Goal: Check status: Check status

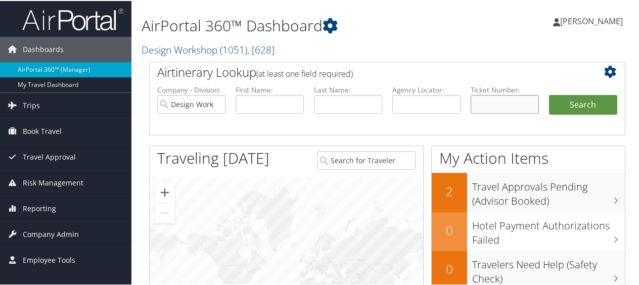
click at [484, 106] on input "text" at bounding box center [505, 103] width 68 height 19
paste input "8900897793978"
type input "8900897793978"
click at [576, 107] on button "Search" at bounding box center [583, 104] width 68 height 20
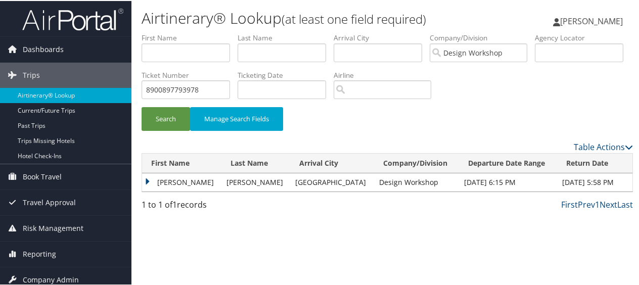
click at [146, 178] on td "JAMES ROBERT" at bounding box center [181, 181] width 79 height 18
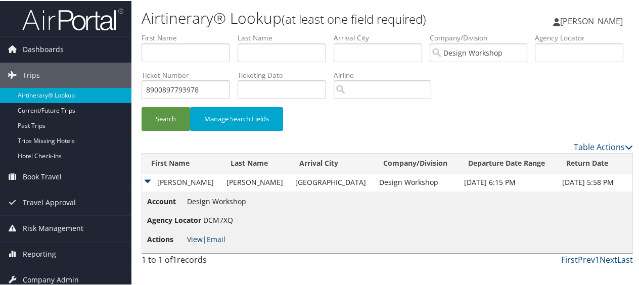
click at [195, 236] on link "View" at bounding box center [195, 239] width 16 height 10
drag, startPoint x: 303, startPoint y: 92, endPoint x: 202, endPoint y: 128, distance: 107.7
click at [202, 128] on form "First Name Last Name Departure City Arrival City Company/Division Design Worksh…" at bounding box center [388, 86] width 492 height 108
paste input "0167311040534"
click at [170, 121] on button "Search" at bounding box center [166, 118] width 49 height 24
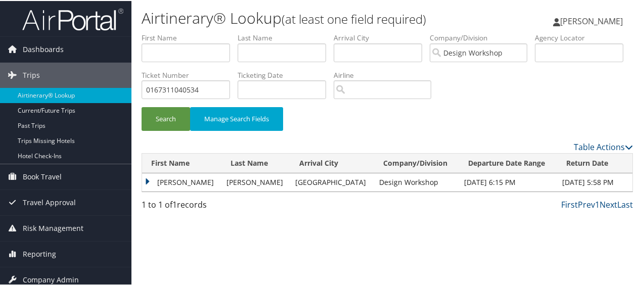
click at [147, 180] on td "JAMES ROBERT" at bounding box center [181, 181] width 79 height 18
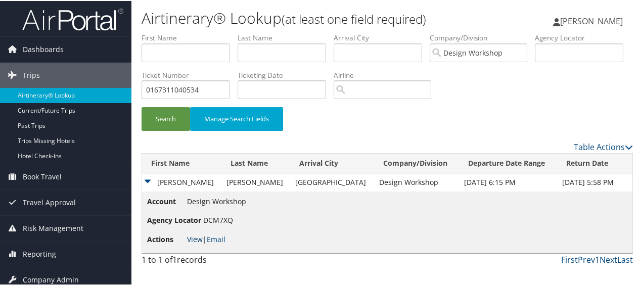
click at [193, 239] on link "View" at bounding box center [195, 239] width 16 height 10
drag, startPoint x: 300, startPoint y: 91, endPoint x: 182, endPoint y: 92, distance: 118.8
click at [182, 32] on ul "First Name Last Name Departure City Arrival City Company/Division Design Worksh…" at bounding box center [388, 32] width 492 height 0
paste input "8900897789468"
click at [182, 118] on button "Search" at bounding box center [166, 118] width 49 height 24
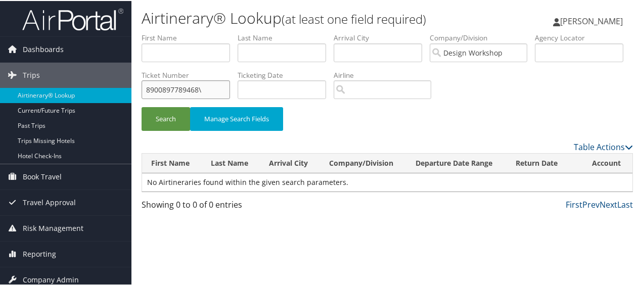
click at [230, 95] on input "8900897789468\" at bounding box center [186, 88] width 88 height 19
click at [147, 125] on button "Search" at bounding box center [166, 118] width 49 height 24
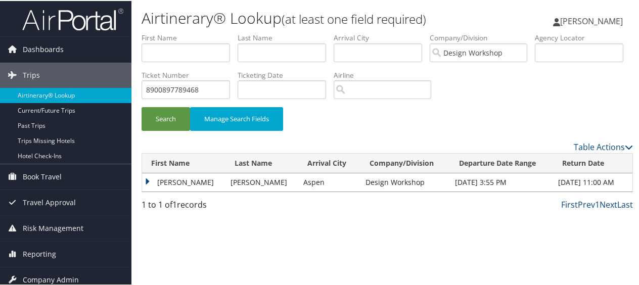
click at [144, 180] on td "JAMES ROBERT" at bounding box center [183, 181] width 83 height 18
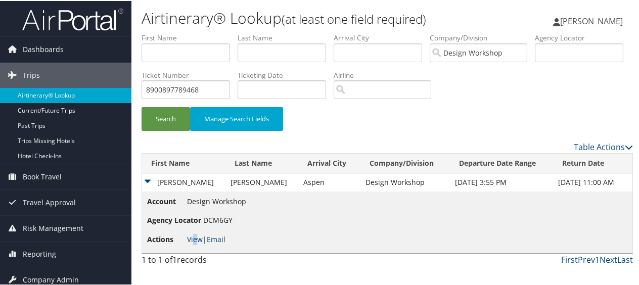
drag, startPoint x: 193, startPoint y: 232, endPoint x: 195, endPoint y: 240, distance: 7.7
click at [195, 240] on li "Actions View | Email" at bounding box center [196, 239] width 99 height 18
click at [195, 240] on link "View" at bounding box center [195, 239] width 16 height 10
drag, startPoint x: 265, startPoint y: 83, endPoint x: 207, endPoint y: 86, distance: 58.3
click at [207, 32] on ul "First Name Last Name Departure City Arrival City Company/Division Design Worksh…" at bounding box center [388, 32] width 492 height 0
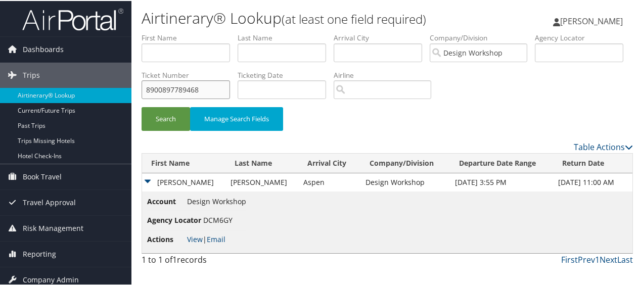
paste input "81"
click at [176, 116] on button "Search" at bounding box center [166, 118] width 49 height 24
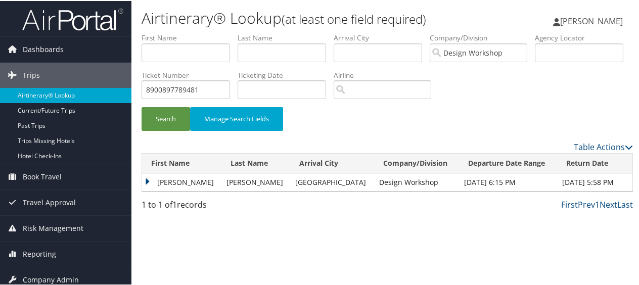
click at [145, 179] on td "JAMES ROBERT" at bounding box center [181, 181] width 79 height 18
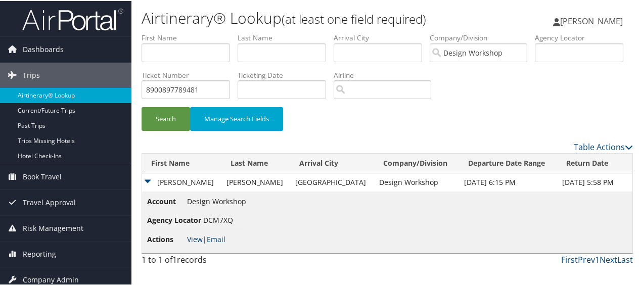
click at [192, 234] on link "View" at bounding box center [195, 239] width 16 height 10
drag, startPoint x: 303, startPoint y: 84, endPoint x: 211, endPoint y: 86, distance: 91.6
click at [211, 32] on ul "First Name Last Name Departure City Arrival City Company/Division Design Worksh…" at bounding box center [388, 32] width 492 height 0
paste input "MACRAE, JIM 8.13/7088.50"
paste input "0167311016188"
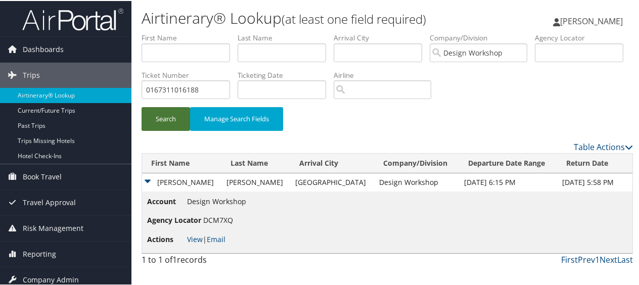
click at [179, 119] on button "Search" at bounding box center [166, 118] width 49 height 24
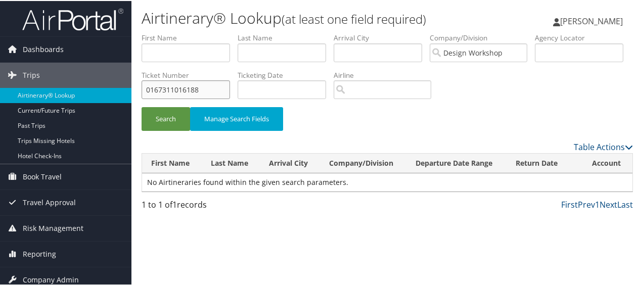
click at [230, 94] on input "0167311016188" at bounding box center [186, 88] width 88 height 19
click at [156, 122] on button "Search" at bounding box center [166, 118] width 49 height 24
drag, startPoint x: 306, startPoint y: 83, endPoint x: 191, endPoint y: 89, distance: 115.4
click at [193, 32] on ul "First Name Last Name Departure City Arrival City Company/Division Design Worksh…" at bounding box center [388, 32] width 492 height 0
paste input "1"
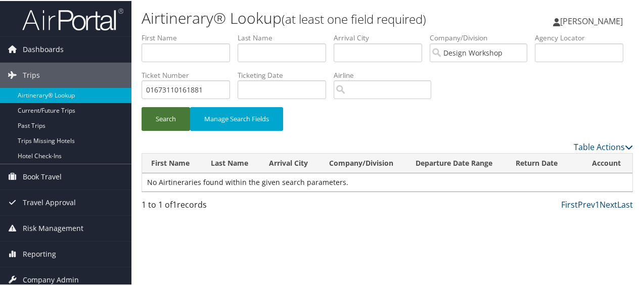
click at [171, 125] on button "Search" at bounding box center [166, 118] width 49 height 24
click at [230, 92] on input "01673110161881" at bounding box center [186, 88] width 88 height 19
click at [151, 116] on button "Search" at bounding box center [166, 118] width 49 height 24
click at [230, 87] on input "0167311016188" at bounding box center [186, 88] width 88 height 19
type input "016731101618"
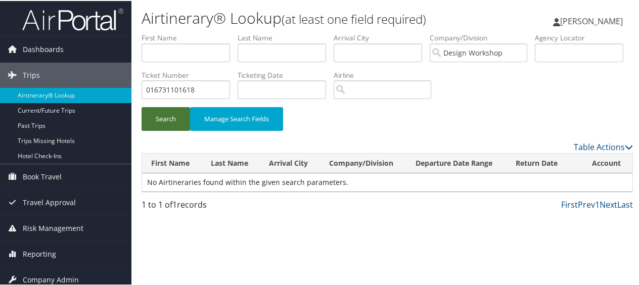
click at [146, 119] on button "Search" at bounding box center [166, 118] width 49 height 24
drag, startPoint x: 292, startPoint y: 88, endPoint x: 177, endPoint y: 93, distance: 114.9
click at [183, 32] on ul "First Name Last Name Departure City Arrival City Company/Division Design Worksh…" at bounding box center [388, 32] width 492 height 0
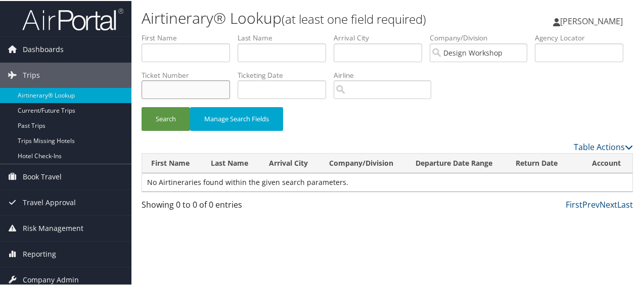
paste input "0167311016174"
click at [172, 121] on button "Search" at bounding box center [166, 118] width 49 height 24
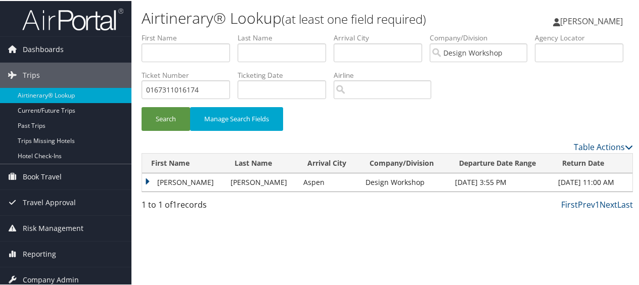
drag, startPoint x: 148, startPoint y: 182, endPoint x: 149, endPoint y: 189, distance: 6.7
click at [149, 189] on td "JAMES ROBERT" at bounding box center [183, 181] width 83 height 18
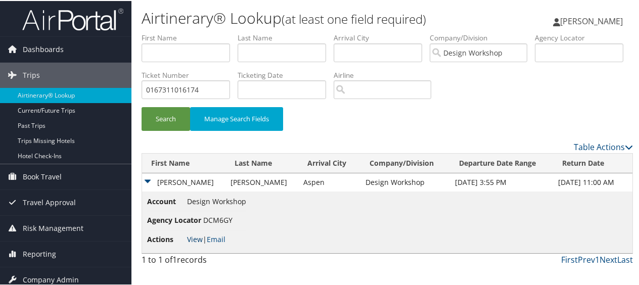
click at [195, 238] on link "View" at bounding box center [195, 239] width 16 height 10
drag, startPoint x: 307, startPoint y: 85, endPoint x: 185, endPoint y: 91, distance: 122.5
click at [185, 32] on ul "First Name Last Name Departure City Arrival City Company/Division Design Worksh…" at bounding box center [388, 32] width 492 height 0
paste input "8900897781323"
click at [162, 122] on button "Search" at bounding box center [166, 118] width 49 height 24
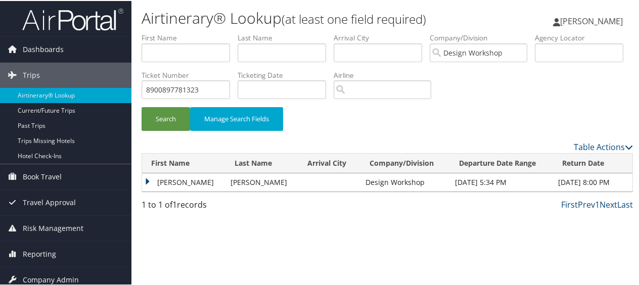
click at [149, 182] on td "JAMES ROBERT" at bounding box center [183, 181] width 83 height 18
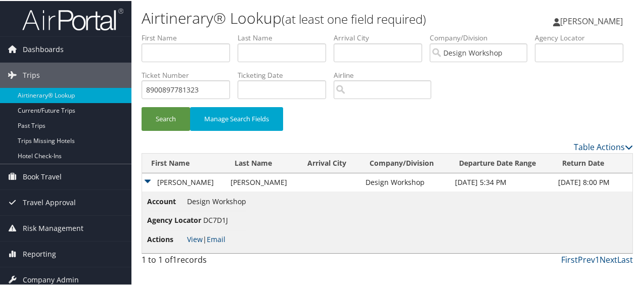
click at [185, 235] on li "Actions View | Email" at bounding box center [196, 239] width 99 height 18
click at [191, 235] on link "View" at bounding box center [195, 239] width 16 height 10
drag, startPoint x: 301, startPoint y: 87, endPoint x: 214, endPoint y: 92, distance: 87.6
click at [214, 32] on ul "First Name Last Name Departure City Arrival City Company/Division Design Worksh…" at bounding box center [388, 32] width 492 height 0
paste input "5267310790487"
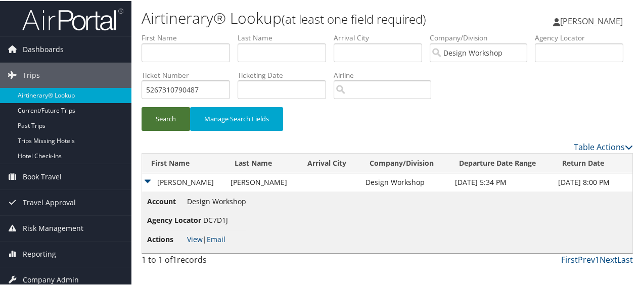
click at [172, 115] on button "Search" at bounding box center [166, 118] width 49 height 24
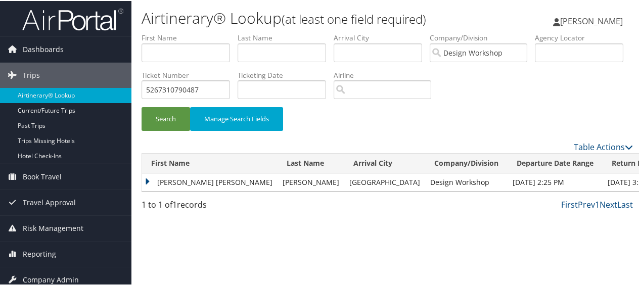
click at [146, 177] on td "CLAIRE ELISE" at bounding box center [210, 181] width 136 height 18
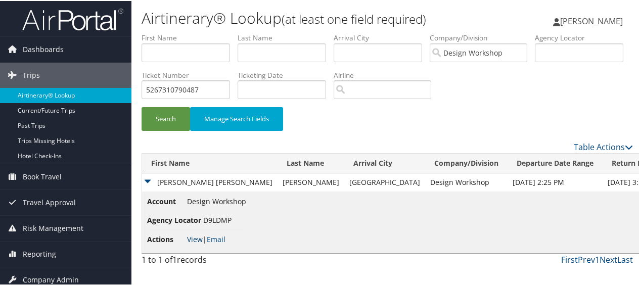
click at [194, 236] on link "View" at bounding box center [195, 239] width 16 height 10
drag, startPoint x: 295, startPoint y: 88, endPoint x: 235, endPoint y: 97, distance: 60.9
click at [235, 32] on ul "First Name Last Name Departure City Arrival City Company/Division Design Worksh…" at bounding box center [388, 32] width 492 height 0
paste input "9"
click at [181, 115] on button "Search" at bounding box center [166, 118] width 49 height 24
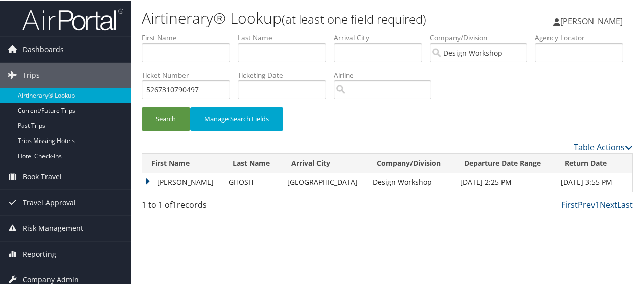
click at [150, 176] on td "ISHITA" at bounding box center [182, 181] width 81 height 18
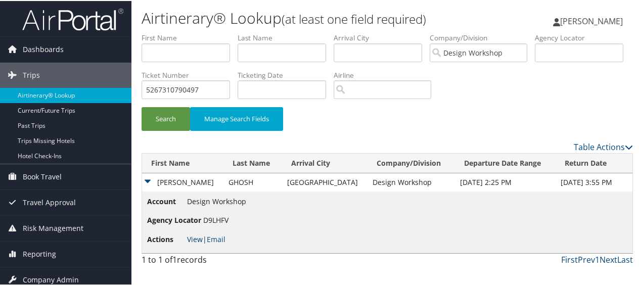
click at [195, 238] on link "View" at bounding box center [195, 239] width 16 height 10
drag, startPoint x: 298, startPoint y: 84, endPoint x: 213, endPoint y: 82, distance: 85.0
click at [213, 32] on ul "First Name Last Name Departure City Arrival City Company/Division Design Worksh…" at bounding box center [388, 32] width 492 height 0
paste input "8900897743232"
click at [165, 113] on button "Search" at bounding box center [166, 118] width 49 height 24
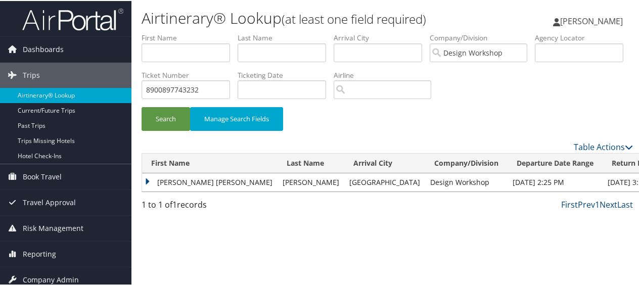
click at [143, 176] on td "CLAIRE ELISE" at bounding box center [210, 181] width 136 height 18
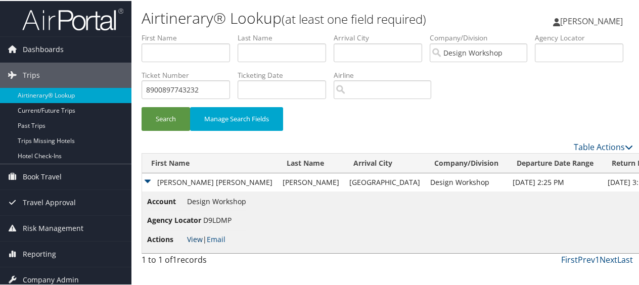
click at [196, 236] on link "View" at bounding box center [195, 239] width 16 height 10
drag, startPoint x: 297, startPoint y: 84, endPoint x: 198, endPoint y: 82, distance: 98.6
click at [198, 32] on ul "First Name Last Name Departure City Arrival City Company/Division Design Worksh…" at bounding box center [388, 32] width 492 height 0
paste input "3"
click at [163, 121] on button "Search" at bounding box center [166, 118] width 49 height 24
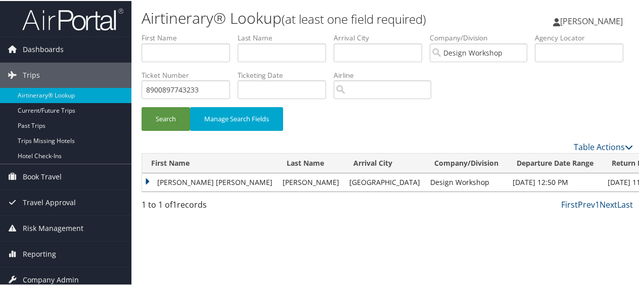
click at [149, 181] on td "CLAIRE ELISE" at bounding box center [210, 181] width 136 height 18
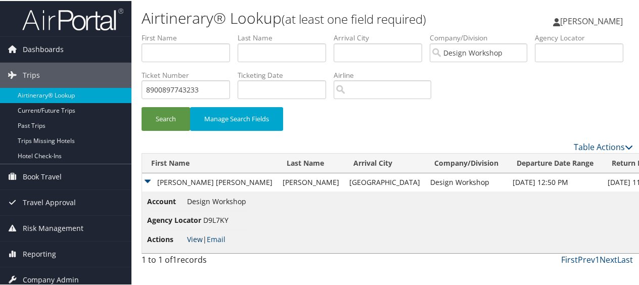
click at [199, 235] on link "View" at bounding box center [195, 239] width 16 height 10
click at [230, 80] on input "8900897743233" at bounding box center [186, 88] width 88 height 19
drag, startPoint x: 307, startPoint y: 83, endPoint x: 175, endPoint y: 92, distance: 132.3
click at [175, 32] on ul "First Name Last Name Departure City Arrival City Company/Division Design Worksh…" at bounding box center [388, 32] width 492 height 0
paste input "40"
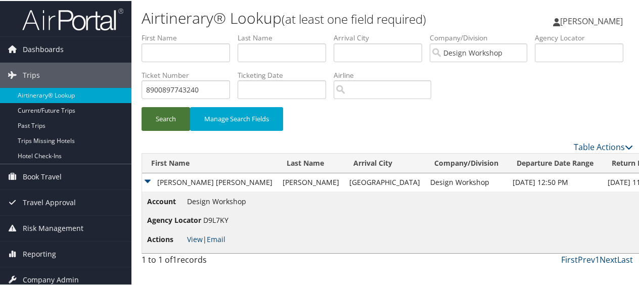
click at [159, 123] on button "Search" at bounding box center [166, 118] width 49 height 24
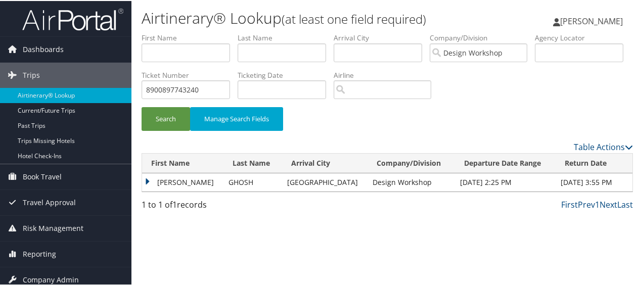
click at [148, 180] on td "ISHITA" at bounding box center [182, 181] width 81 height 18
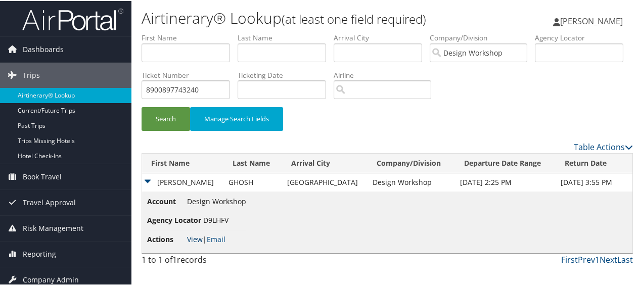
click at [191, 238] on link "View" at bounding box center [195, 239] width 16 height 10
drag, startPoint x: 306, startPoint y: 90, endPoint x: 201, endPoint y: 97, distance: 105.4
click at [212, 32] on ul "First Name Last Name Departure City Arrival City Company/Division Design Worksh…" at bounding box center [388, 32] width 492 height 0
paste input "0167310790488"
click at [161, 123] on button "Search" at bounding box center [166, 118] width 49 height 24
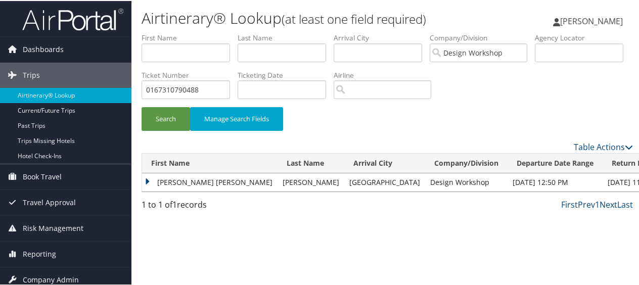
click at [147, 181] on td "CLAIRE ELISE" at bounding box center [210, 181] width 136 height 18
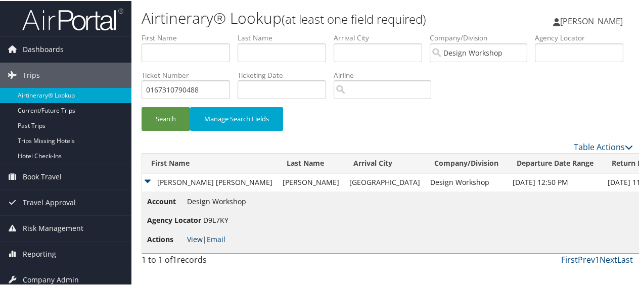
click at [195, 234] on link "View" at bounding box center [195, 239] width 16 height 10
click at [238, 100] on li "Ticket Number 0167310790488" at bounding box center [190, 87] width 96 height 37
drag, startPoint x: 302, startPoint y: 89, endPoint x: 220, endPoint y: 100, distance: 83.1
click at [228, 32] on ul "First Name Last Name Departure City Arrival City Company/Division Design Worksh…" at bounding box center [388, 32] width 492 height 0
paste input "8900897718593"
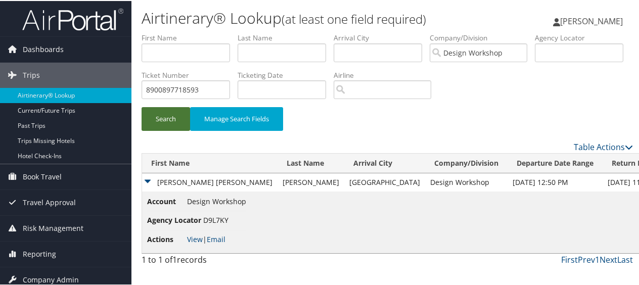
click at [162, 118] on button "Search" at bounding box center [166, 118] width 49 height 24
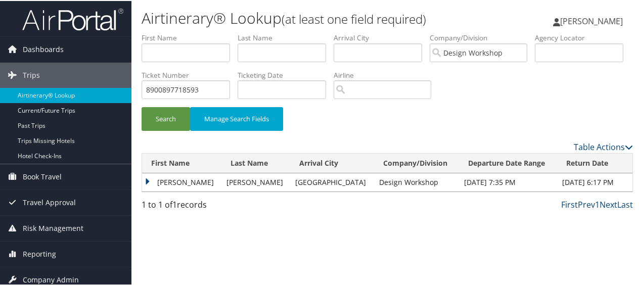
click at [146, 177] on td "JAMES ROBERT" at bounding box center [181, 181] width 79 height 18
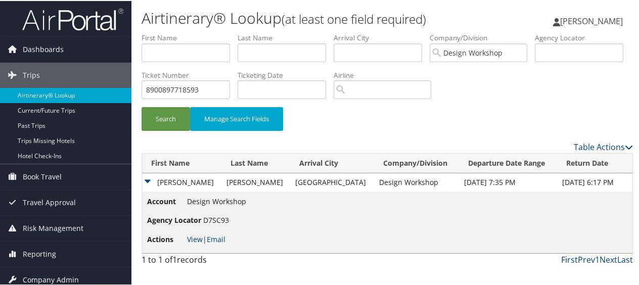
click at [198, 239] on link "View" at bounding box center [195, 239] width 16 height 10
drag, startPoint x: 309, startPoint y: 93, endPoint x: 184, endPoint y: 85, distance: 125.2
click at [184, 32] on ul "First Name Last Name Departure City Arrival City Company/Division Design Worksh…" at bounding box center [388, 32] width 492 height 0
paste input "016731065172"
click at [168, 129] on button "Search" at bounding box center [166, 118] width 49 height 24
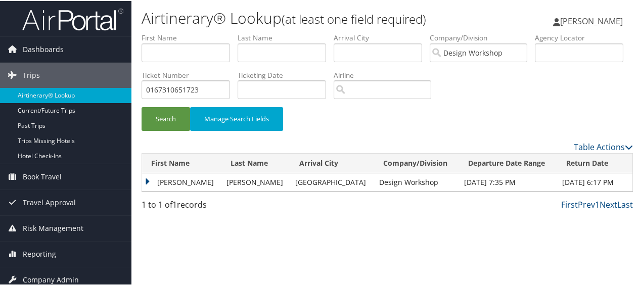
click at [149, 181] on td "JAMES ROBERT" at bounding box center [181, 181] width 79 height 18
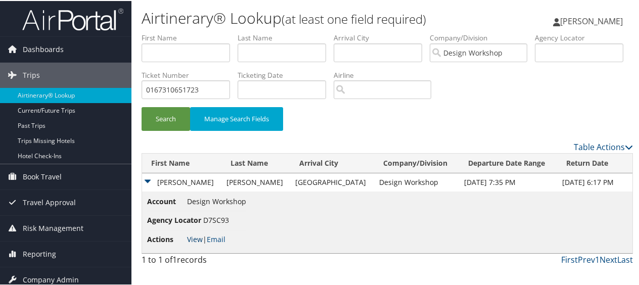
click at [197, 240] on link "View" at bounding box center [195, 239] width 16 height 10
drag, startPoint x: 309, startPoint y: 86, endPoint x: 195, endPoint y: 90, distance: 114.3
click at [195, 32] on ul "First Name Last Name Departure City Arrival City Company/Division Design Worksh…" at bounding box center [388, 32] width 492 height 0
paste input "890089768693"
click at [171, 131] on div "Search Manage Search Fields" at bounding box center [387, 123] width 507 height 34
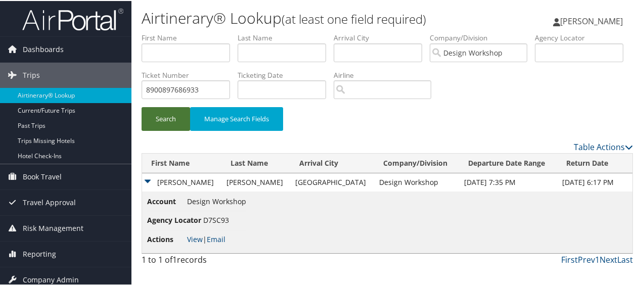
click at [159, 115] on button "Search" at bounding box center [166, 118] width 49 height 24
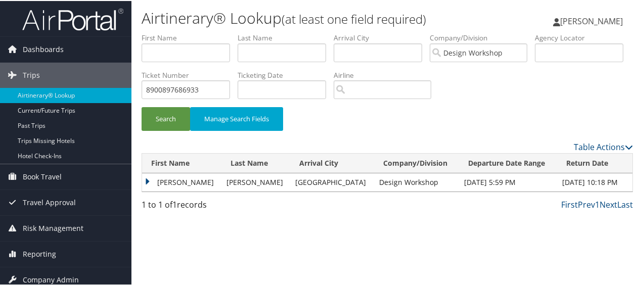
click at [148, 178] on td "JAMES ROBERT" at bounding box center [181, 181] width 79 height 18
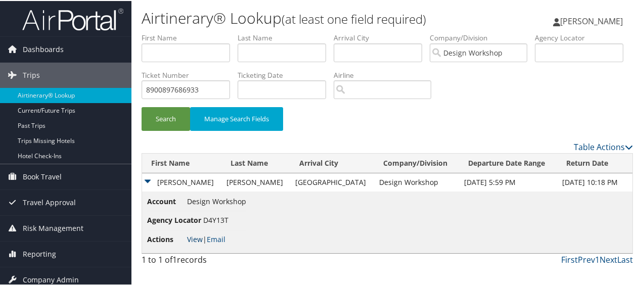
click at [199, 240] on link "View" at bounding box center [195, 239] width 16 height 10
click at [195, 236] on link "View" at bounding box center [195, 239] width 16 height 10
drag, startPoint x: 304, startPoint y: 92, endPoint x: 200, endPoint y: 93, distance: 103.7
click at [200, 32] on ul "First Name Last Name Departure City Arrival City Company/Division Design Worksh…" at bounding box center [388, 32] width 492 height 0
paste input "9146"
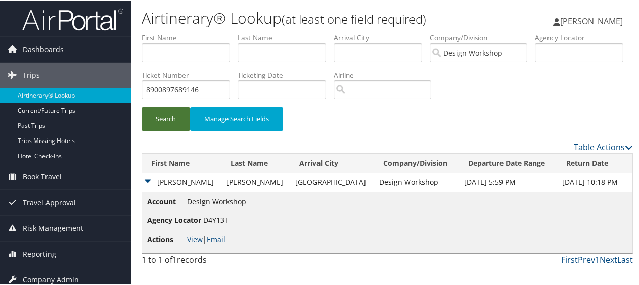
click at [181, 112] on button "Search" at bounding box center [166, 118] width 49 height 24
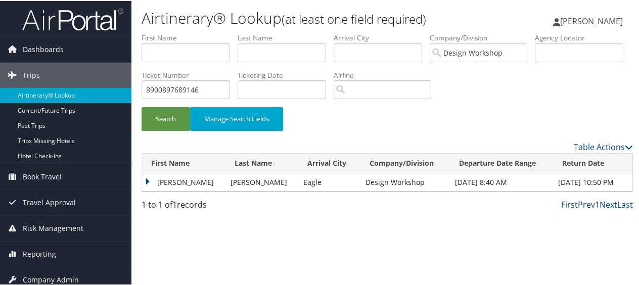
click at [149, 187] on td "EMILY" at bounding box center [183, 181] width 83 height 18
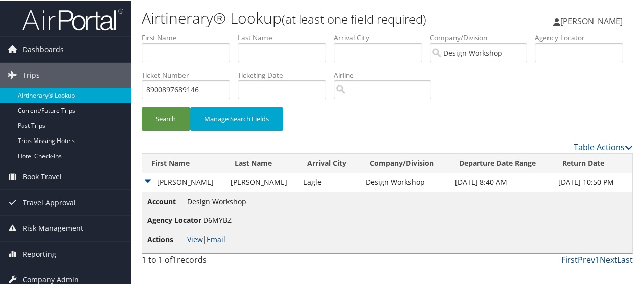
click at [192, 238] on link "View" at bounding box center [195, 239] width 16 height 10
click at [238, 100] on li "Ticket Number 8900897689146" at bounding box center [190, 87] width 96 height 37
drag, startPoint x: 300, startPoint y: 91, endPoint x: 188, endPoint y: 26, distance: 130.3
click at [193, 32] on ul "First Name Last Name Departure City Arrival City Company/Division Design Worksh…" at bounding box center [388, 32] width 492 height 0
paste input "0167310543002"
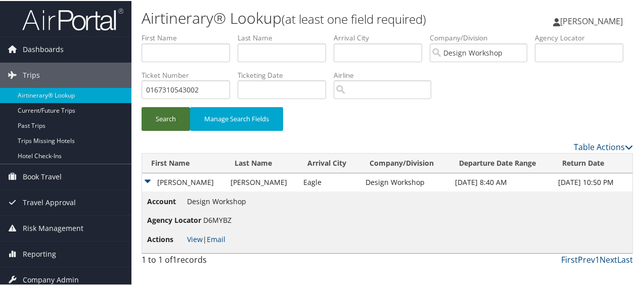
click at [170, 116] on button "Search" at bounding box center [166, 118] width 49 height 24
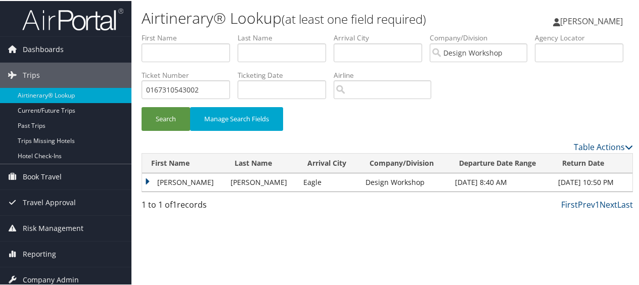
click at [145, 182] on td "EMILY" at bounding box center [183, 181] width 83 height 18
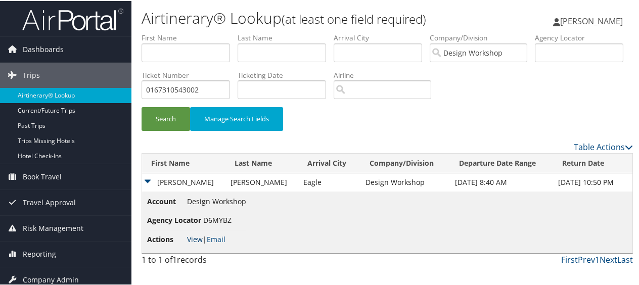
click at [197, 235] on link "View" at bounding box center [195, 239] width 16 height 10
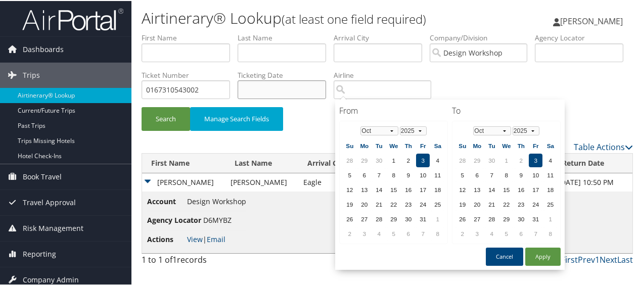
drag, startPoint x: 341, startPoint y: 98, endPoint x: 228, endPoint y: 86, distance: 113.4
click at [228, 32] on ul "First Name Last Name Departure City Arrival City Company/Division Design Worksh…" at bounding box center [388, 32] width 492 height 0
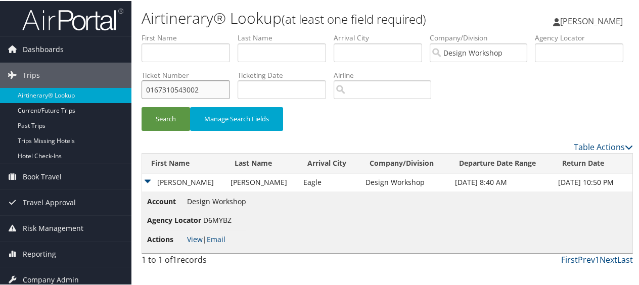
drag, startPoint x: 300, startPoint y: 90, endPoint x: 233, endPoint y: 91, distance: 67.8
click at [233, 32] on ul "First Name Last Name Departure City Arrival City Company/Division Design Worksh…" at bounding box center [388, 32] width 492 height 0
paste input "8900897682949"
click at [167, 111] on button "Search" at bounding box center [166, 118] width 49 height 24
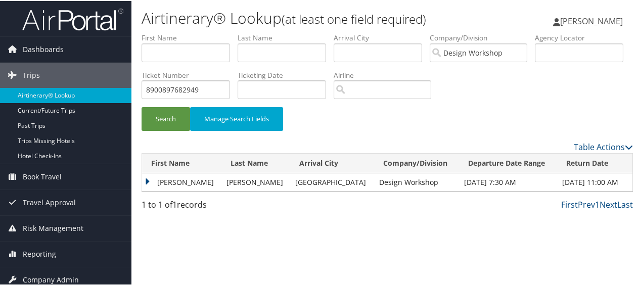
click at [147, 178] on td "PAUL" at bounding box center [181, 181] width 79 height 18
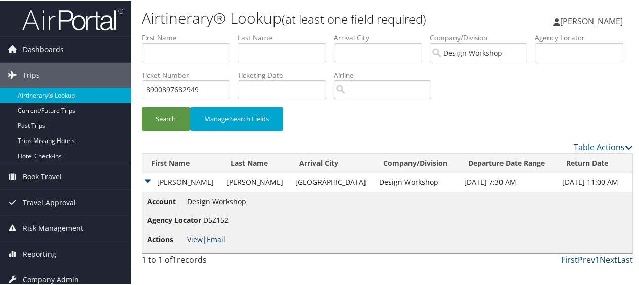
click at [194, 238] on link "View" at bounding box center [195, 239] width 16 height 10
drag, startPoint x: 295, startPoint y: 89, endPoint x: 182, endPoint y: 90, distance: 113.3
click at [182, 32] on ul "First Name Last Name Departure City Arrival City Company/Division Design Worksh…" at bounding box center [388, 32] width 492 height 0
paste input "0167310486060"
click at [160, 118] on button "Search" at bounding box center [166, 118] width 49 height 24
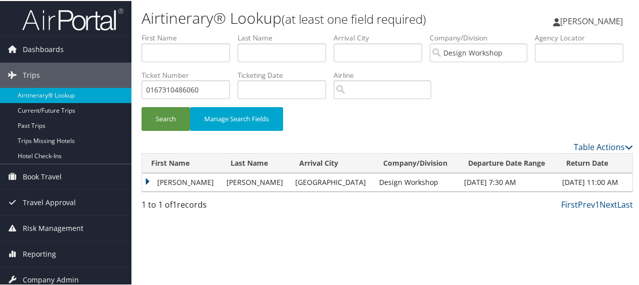
click at [146, 180] on td "PAUL" at bounding box center [181, 181] width 79 height 18
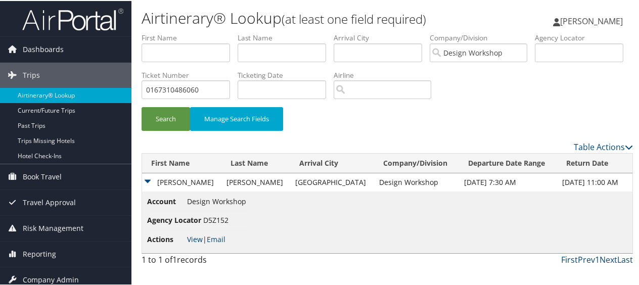
click at [201, 238] on link "View" at bounding box center [195, 239] width 16 height 10
drag, startPoint x: 298, startPoint y: 88, endPoint x: 236, endPoint y: 85, distance: 62.3
click at [236, 32] on ul "First Name Last Name Departure City Arrival City Company/Division Design Worksh…" at bounding box center [388, 32] width 492 height 0
paste input "890089768119"
click at [172, 123] on button "Search" at bounding box center [166, 118] width 49 height 24
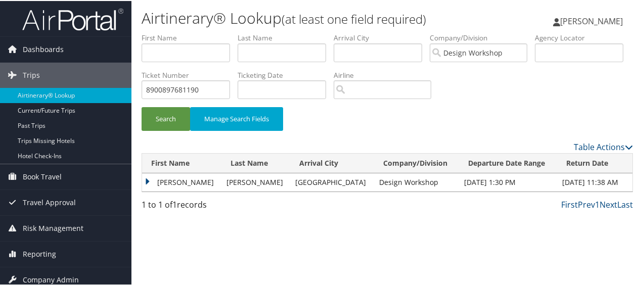
click at [151, 181] on td "PAUL" at bounding box center [181, 181] width 79 height 18
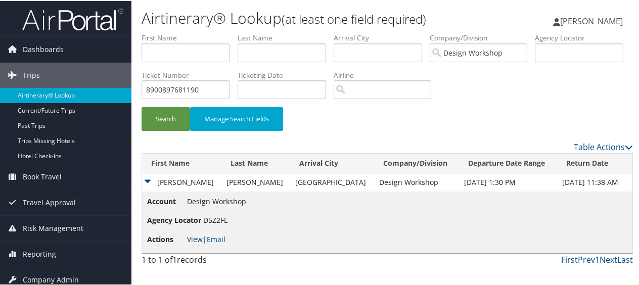
click at [194, 237] on link "View" at bounding box center [195, 239] width 16 height 10
drag, startPoint x: 310, startPoint y: 92, endPoint x: 223, endPoint y: 90, distance: 87.5
click at [223, 32] on ul "First Name Last Name Departure City Arrival City Company/Division Design Worksh…" at bounding box center [388, 32] width 492 height 0
paste input "3"
click at [174, 123] on button "Search" at bounding box center [166, 118] width 49 height 24
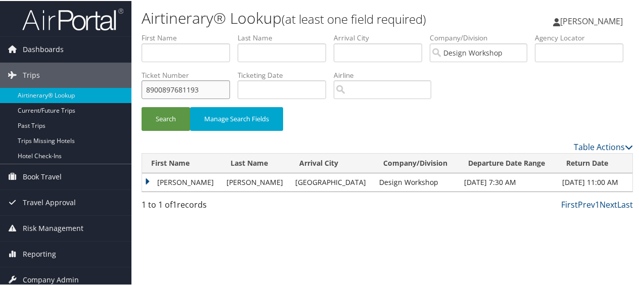
drag, startPoint x: 297, startPoint y: 84, endPoint x: 242, endPoint y: 81, distance: 55.2
click at [230, 81] on input "8900897681193" at bounding box center [186, 88] width 88 height 19
paste input "0167310478911"
click at [177, 120] on button "Search" at bounding box center [166, 118] width 49 height 24
drag, startPoint x: 299, startPoint y: 93, endPoint x: 228, endPoint y: 87, distance: 71.0
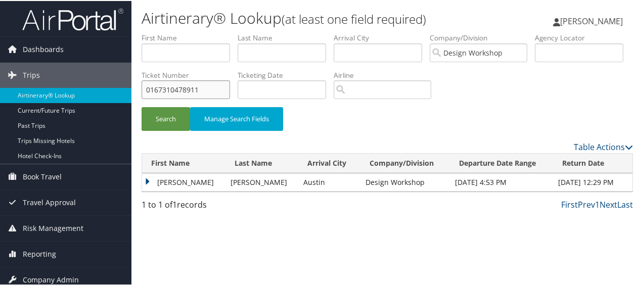
click at [228, 32] on ul "First Name Last Name Departure City Arrival City Company/Division Design Worksh…" at bounding box center [388, 32] width 492 height 0
paste input "873"
click at [172, 113] on button "Search" at bounding box center [166, 118] width 49 height 24
drag, startPoint x: 312, startPoint y: 97, endPoint x: 221, endPoint y: 90, distance: 91.3
click at [221, 32] on ul "First Name Last Name Departure City Arrival City Company/Division Design Worksh…" at bounding box center [388, 32] width 492 height 0
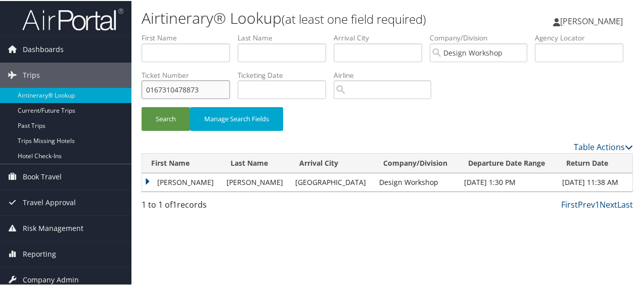
paste input "8900897663715"
click at [178, 122] on button "Search" at bounding box center [166, 118] width 49 height 24
click at [145, 174] on td "JAMES ROBERT" at bounding box center [181, 181] width 79 height 18
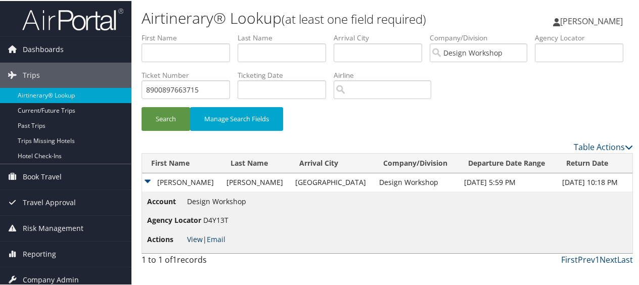
click at [198, 235] on link "View" at bounding box center [195, 239] width 16 height 10
drag, startPoint x: 308, startPoint y: 91, endPoint x: 230, endPoint y: 93, distance: 78.9
click at [232, 32] on ul "First Name Last Name Departure City Arrival City Company/Division Design Worksh…" at bounding box center [388, 32] width 492 height 0
paste input "016731040569"
type input "0167310405695"
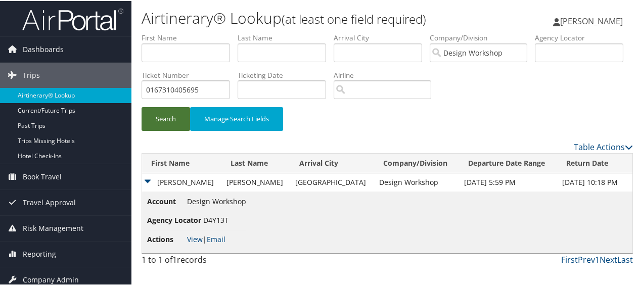
click at [166, 127] on button "Search" at bounding box center [166, 118] width 49 height 24
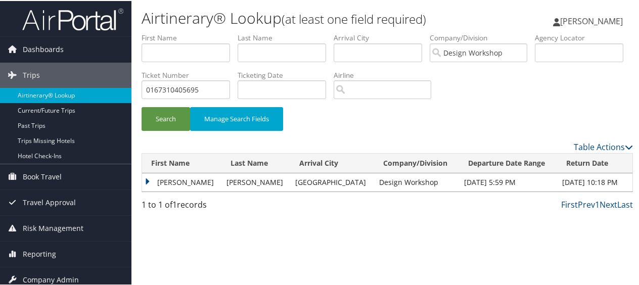
click at [147, 181] on td "JAMES ROBERT" at bounding box center [181, 181] width 79 height 18
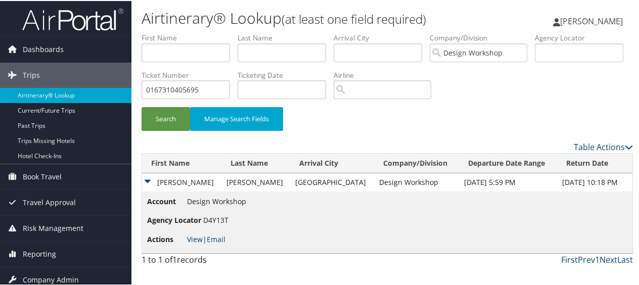
click at [192, 238] on link "View" at bounding box center [195, 239] width 16 height 10
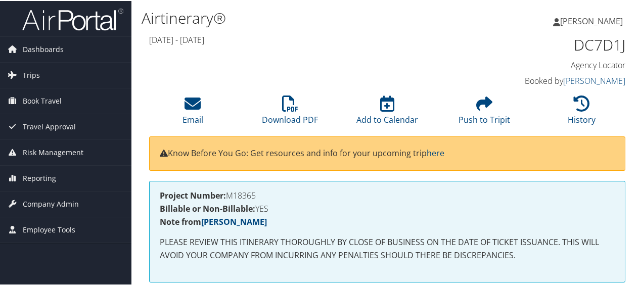
click at [256, 193] on h4 "Project Number: M18365" at bounding box center [387, 195] width 455 height 8
drag, startPoint x: 258, startPoint y: 194, endPoint x: 231, endPoint y: 196, distance: 27.4
click at [231, 196] on h4 "Project Number: M18365" at bounding box center [387, 195] width 455 height 8
copy h4 "M18365"
